Goal: Information Seeking & Learning: Learn about a topic

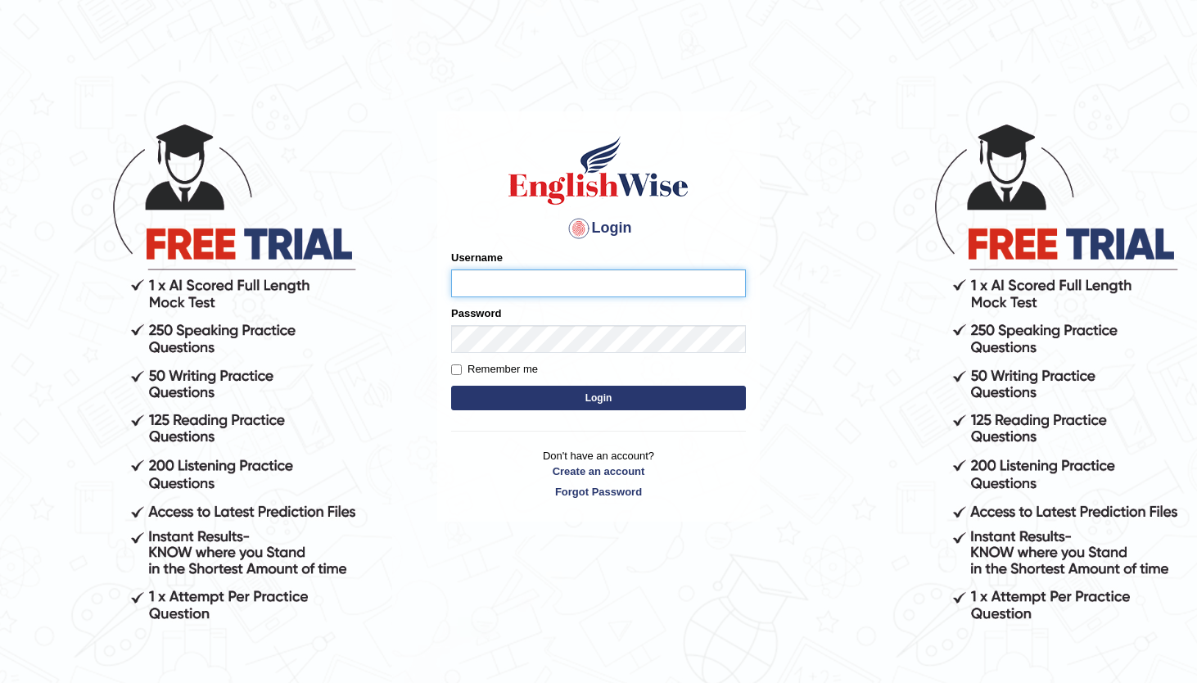
type input "andy_parramatta"
click at [43, 80] on body "Login Please fix the following errors: Username andy_parramatta Password Rememb…" at bounding box center [598, 401] width 1197 height 683
click at [580, 395] on button "Login" at bounding box center [598, 398] width 295 height 25
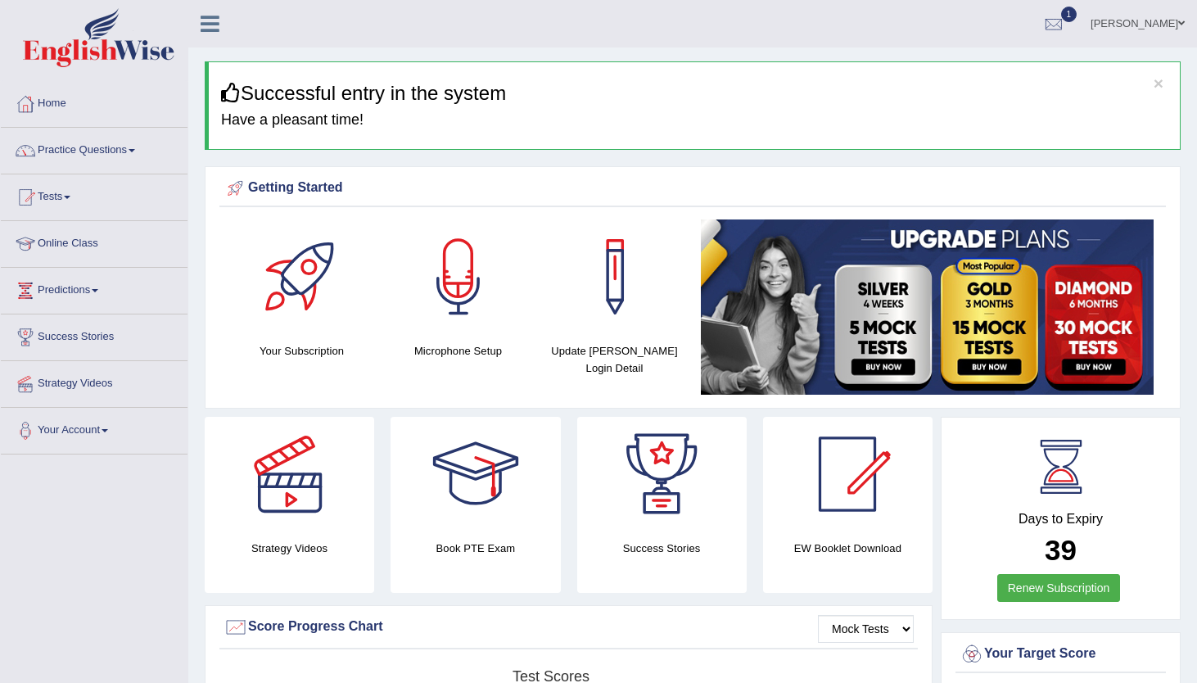
click at [135, 146] on link "Practice Questions" at bounding box center [94, 148] width 187 height 41
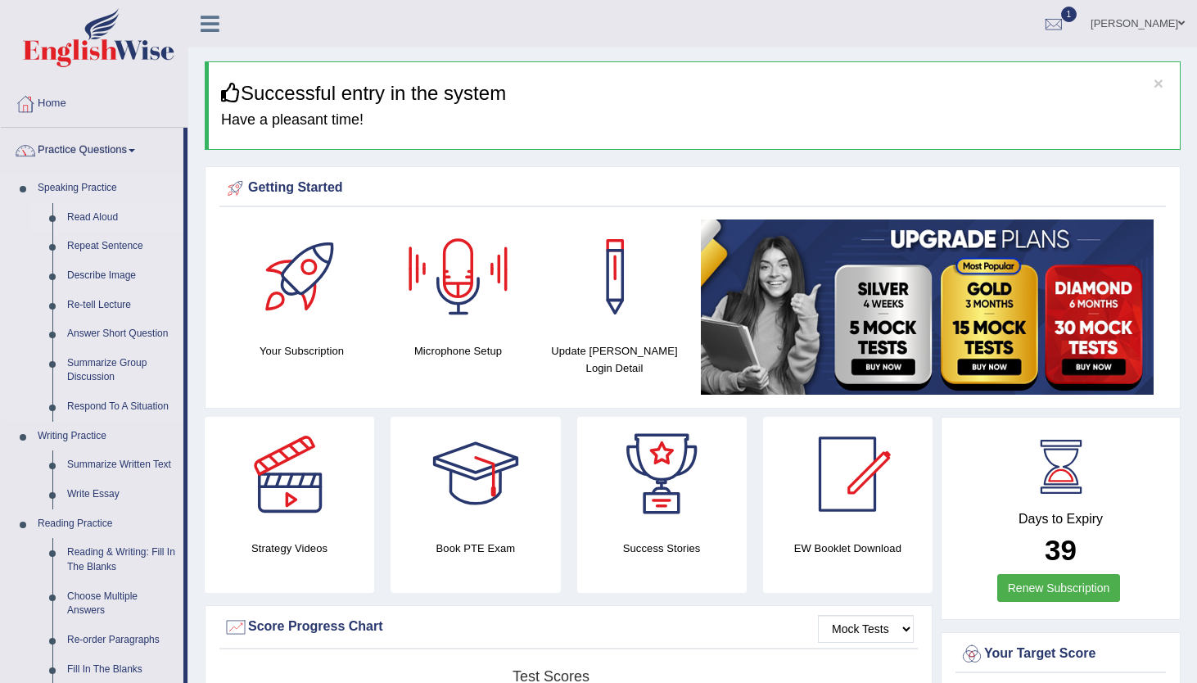
click at [102, 219] on link "Read Aloud" at bounding box center [122, 217] width 124 height 29
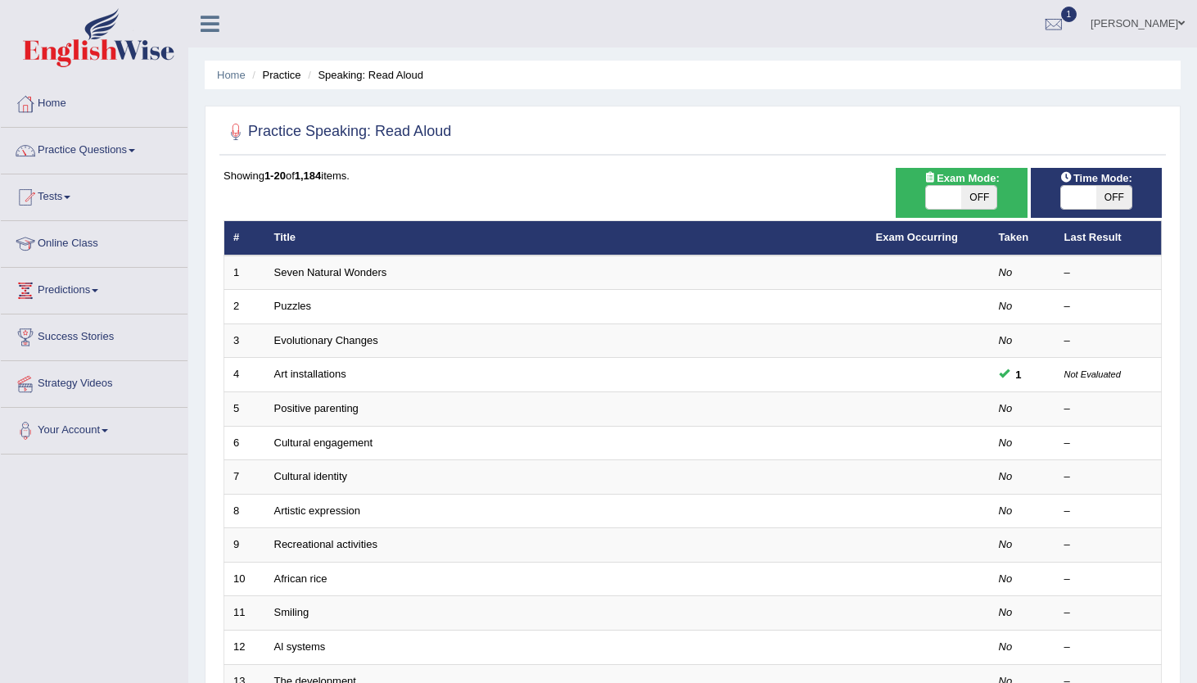
click at [969, 190] on span "OFF" at bounding box center [978, 197] width 35 height 23
checkbox input "true"
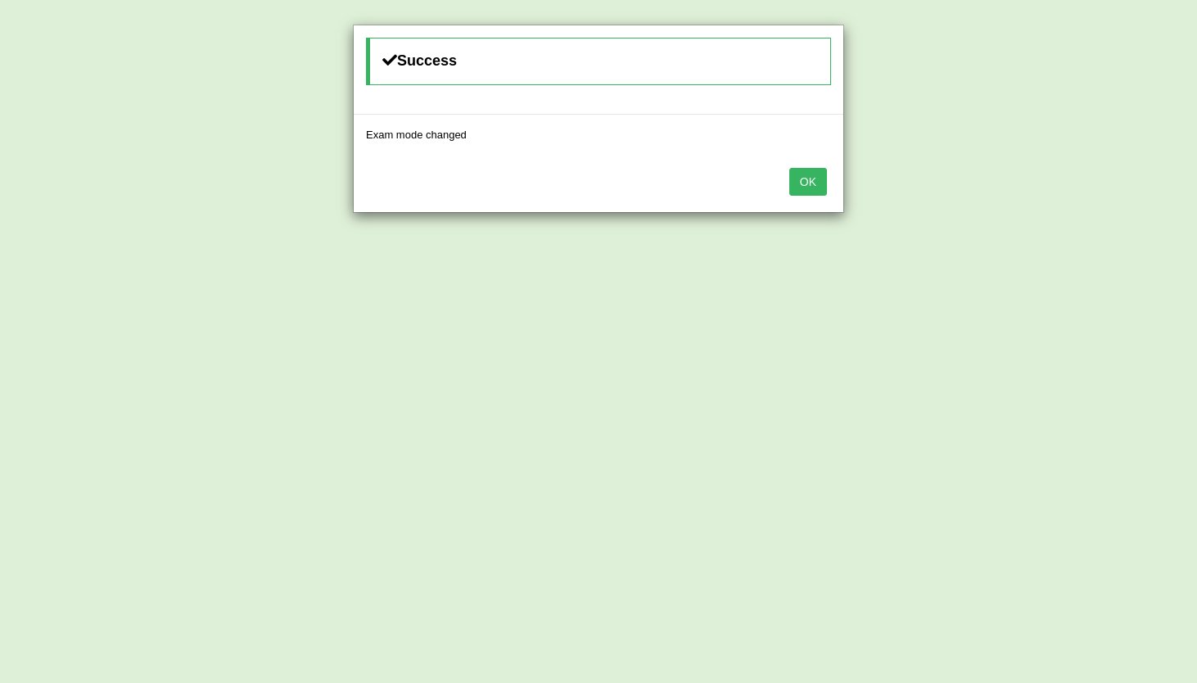
click at [823, 178] on button "OK" at bounding box center [808, 182] width 38 height 28
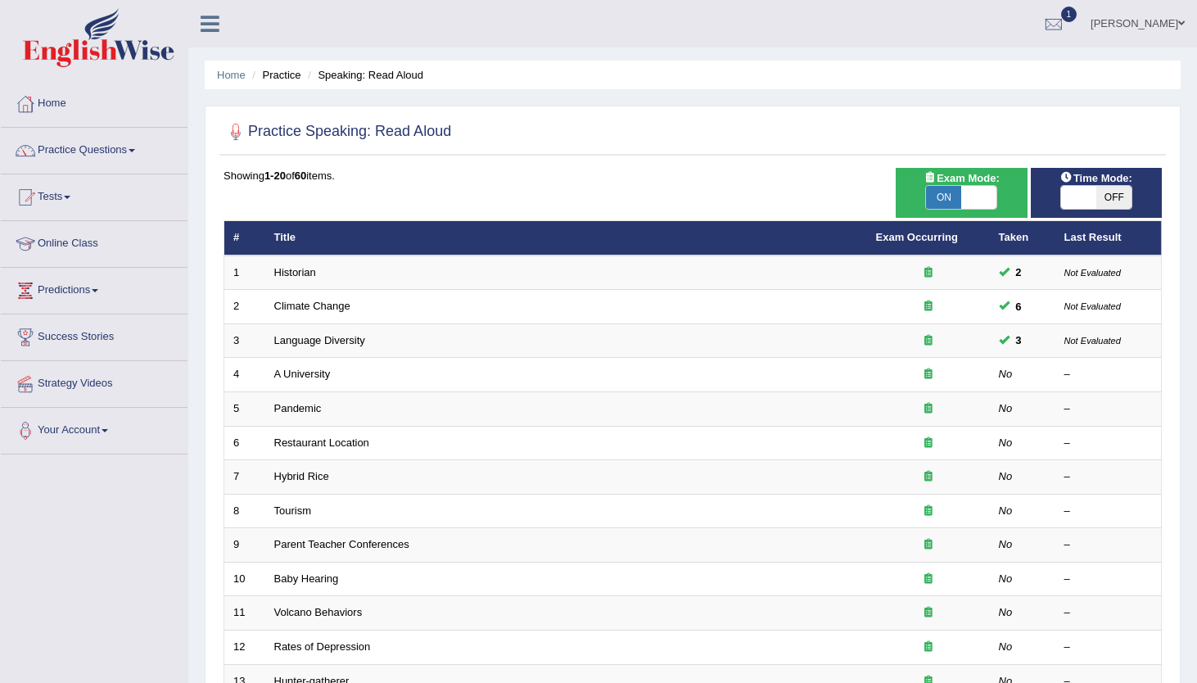
click at [1113, 190] on span "OFF" at bounding box center [1113, 197] width 35 height 23
checkbox input "true"
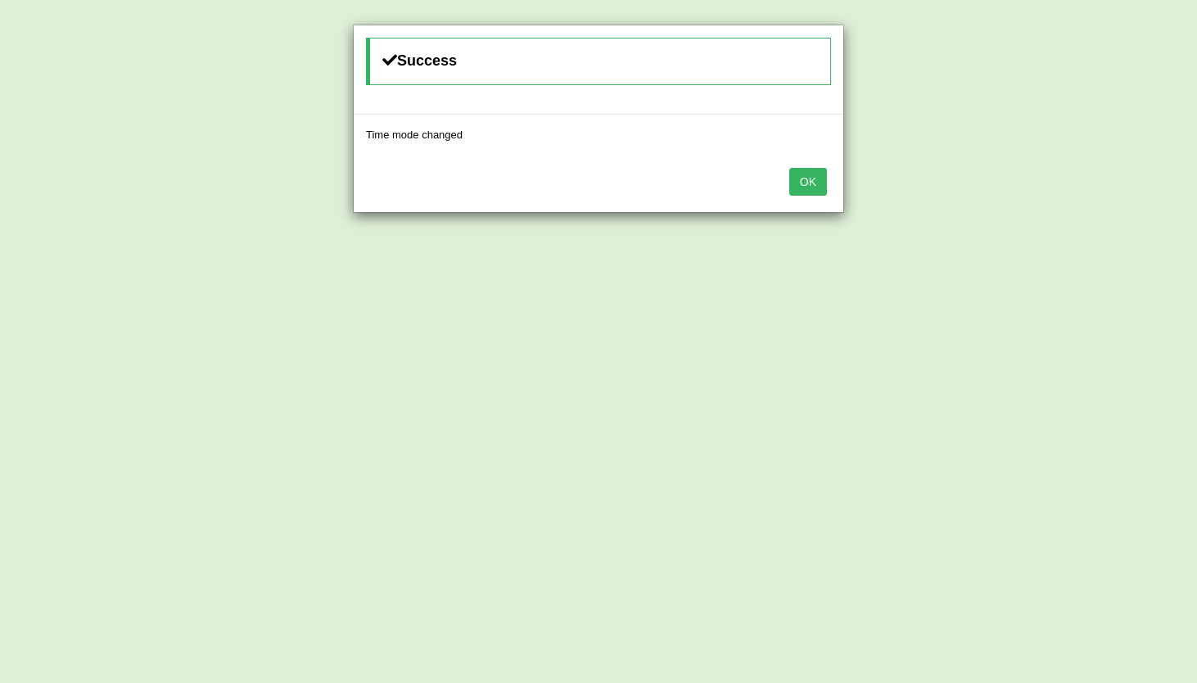
click at [793, 185] on button "OK" at bounding box center [808, 182] width 38 height 28
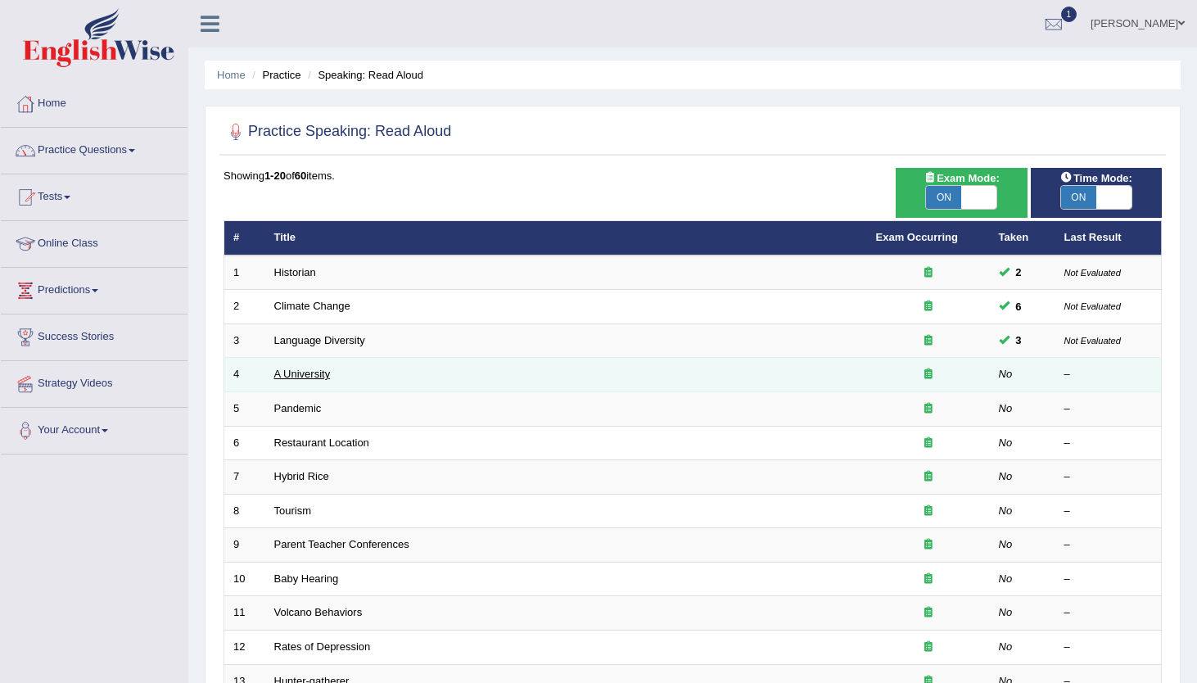
click at [309, 376] on link "A University" at bounding box center [302, 374] width 56 height 12
